Goal: Information Seeking & Learning: Understand process/instructions

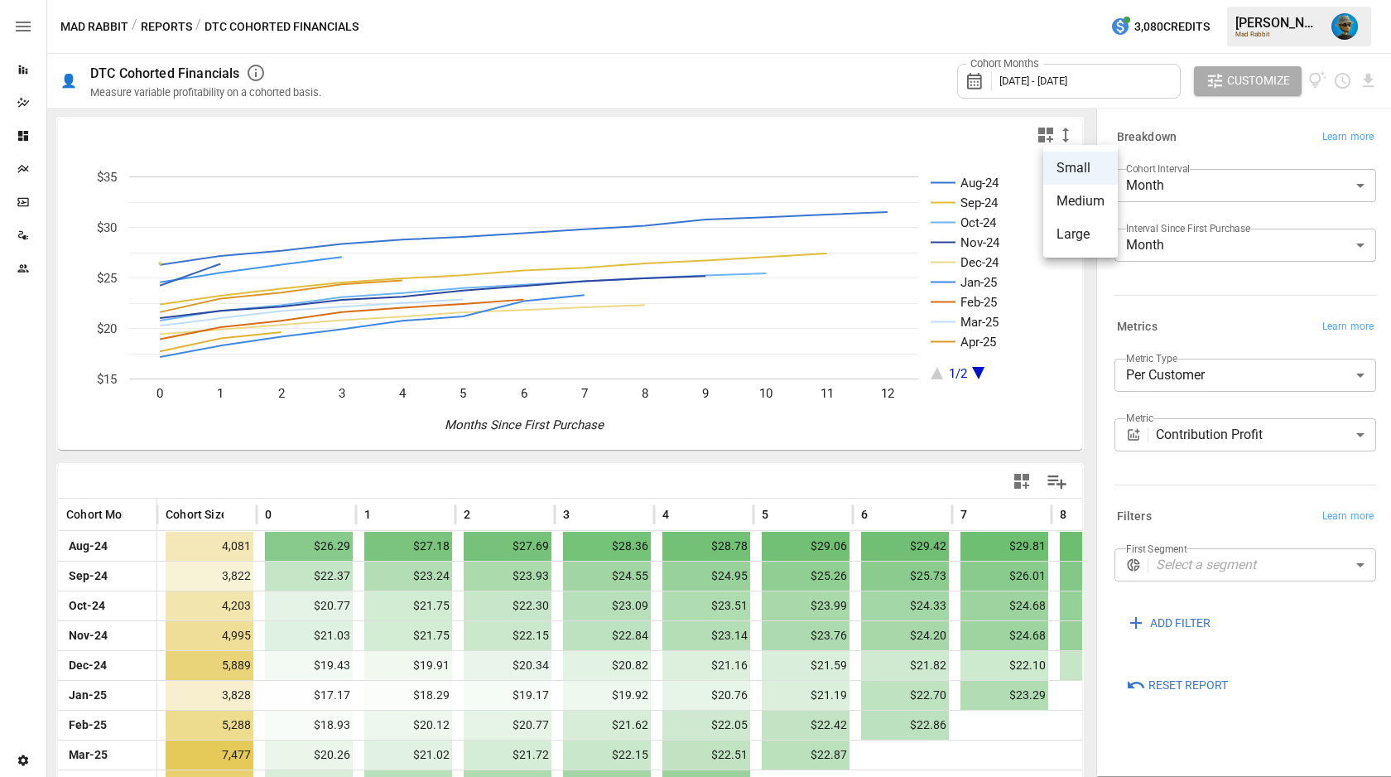
click at [1070, 230] on li "Large" at bounding box center [1080, 234] width 75 height 33
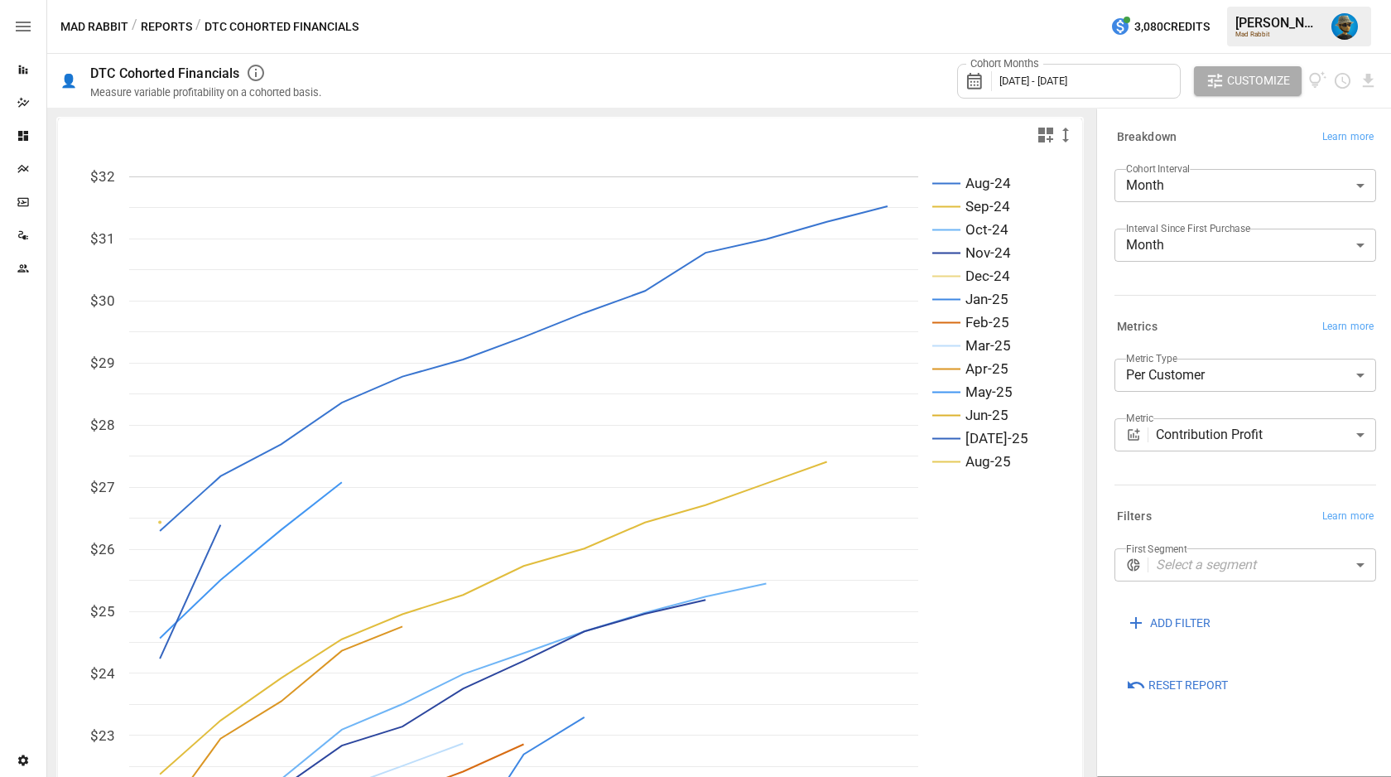
click at [1056, 133] on icon "button" at bounding box center [1066, 135] width 20 height 20
click at [1056, 194] on li "Medium" at bounding box center [1080, 201] width 75 height 33
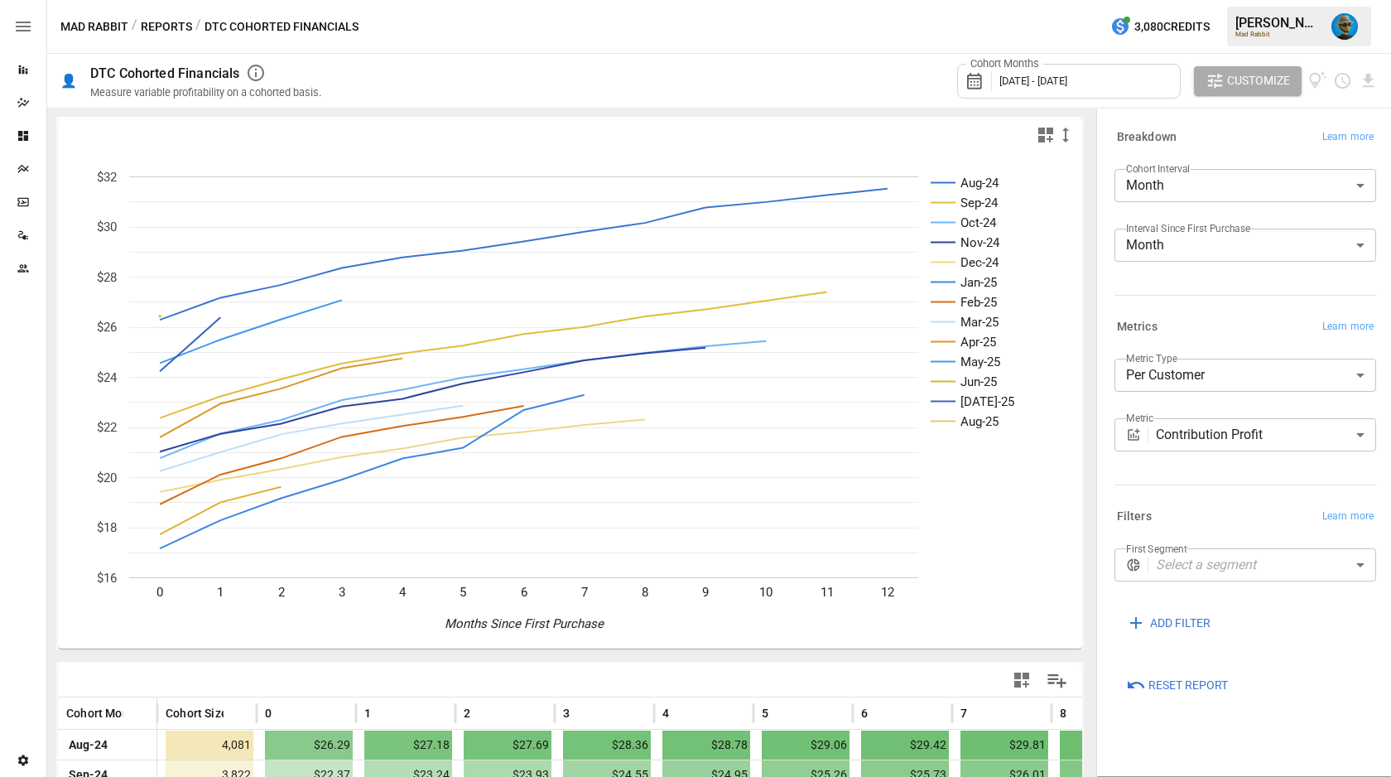
click at [253, 74] on icon "button" at bounding box center [256, 73] width 20 height 20
drag, startPoint x: 324, startPoint y: 95, endPoint x: 80, endPoint y: 93, distance: 243.4
click at [80, 93] on div "👤 DTC Cohorted Financials Requires DTC transactional data and a saved plan from…" at bounding box center [719, 81] width 1344 height 54
copy div "Measure variable profitability on a cohorted basis."
click at [258, 74] on icon "button" at bounding box center [256, 73] width 20 height 20
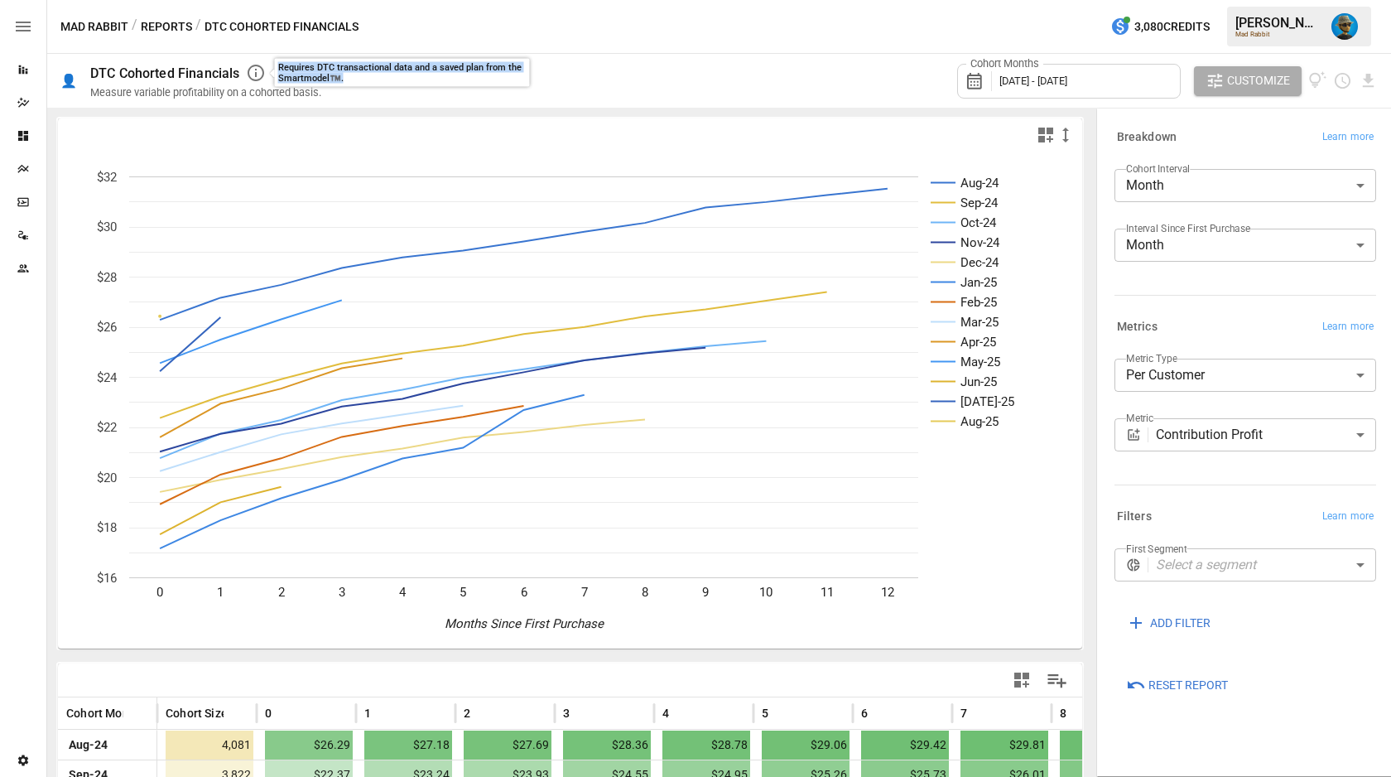
drag, startPoint x: 342, startPoint y: 78, endPoint x: 279, endPoint y: 67, distance: 63.8
click at [279, 67] on div "Requires DTC transactional data and a saved plan from the Smartmodel™️." at bounding box center [402, 73] width 248 height 22
copy div "Requires DTC transactional data and a saved plan from the Smartmodel™️."
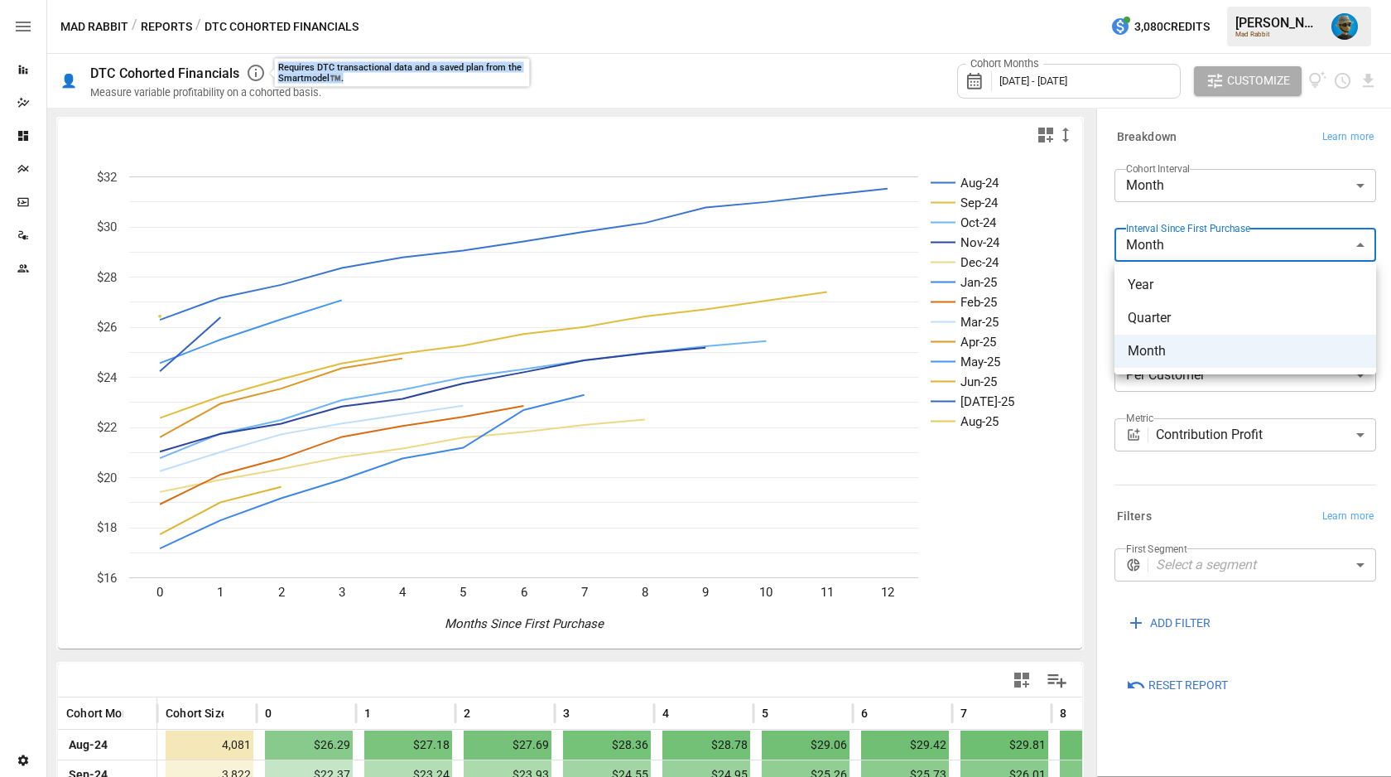
click at [1181, 32] on body "Reports Dazzler Studio Dashboards Plans SmartModel ™ Data Sources Team Settings…" at bounding box center [695, 32] width 1391 height 0
